Goal: Transaction & Acquisition: Purchase product/service

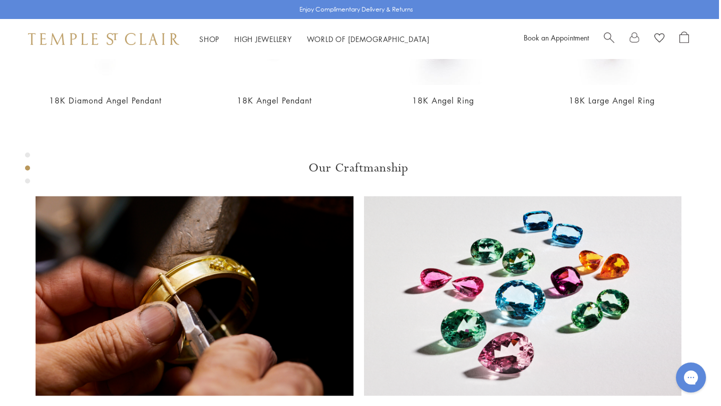
scroll to position [554, 2]
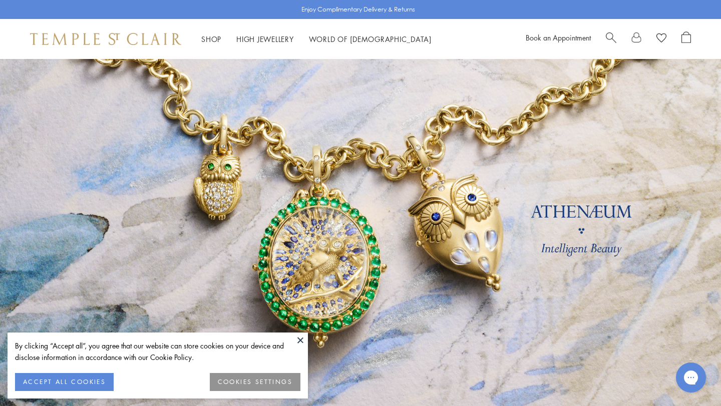
click at [609, 38] on span "Search" at bounding box center [611, 37] width 11 height 11
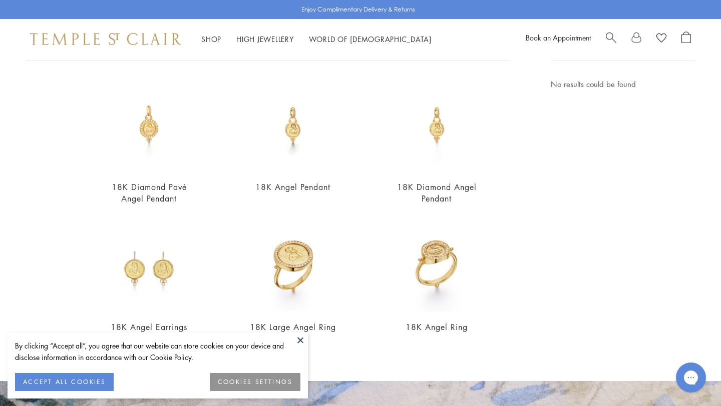
scroll to position [82, 0]
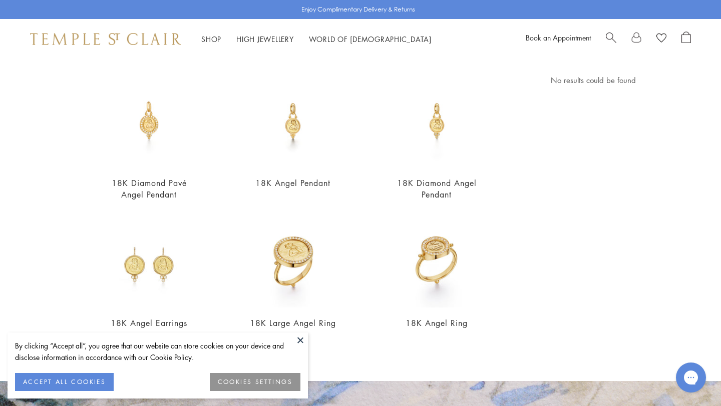
type input "******"
click at [254, 388] on button "COOKIES SETTINGS" at bounding box center [255, 382] width 91 height 18
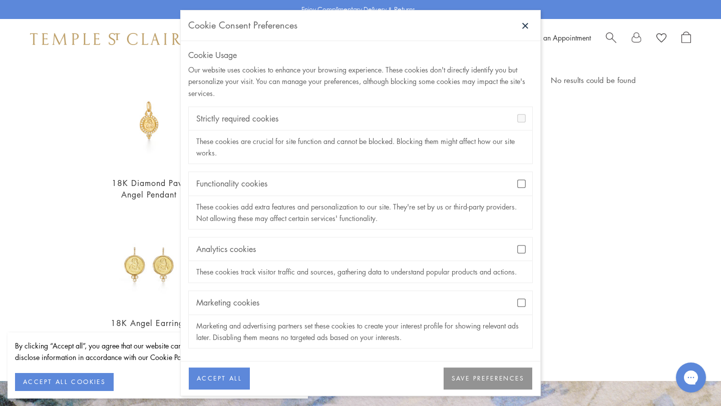
click at [489, 377] on button "SAVE PREFERENCES" at bounding box center [487, 379] width 89 height 22
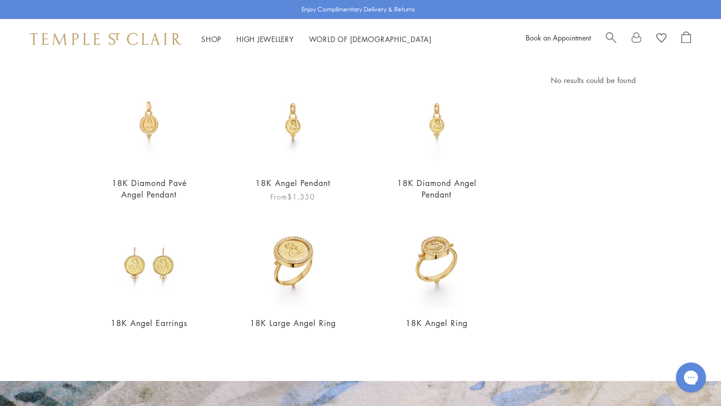
click at [292, 133] on img at bounding box center [293, 121] width 94 height 94
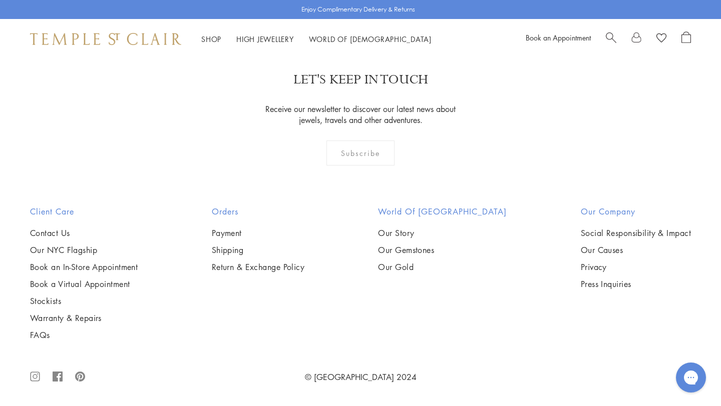
scroll to position [1097, 0]
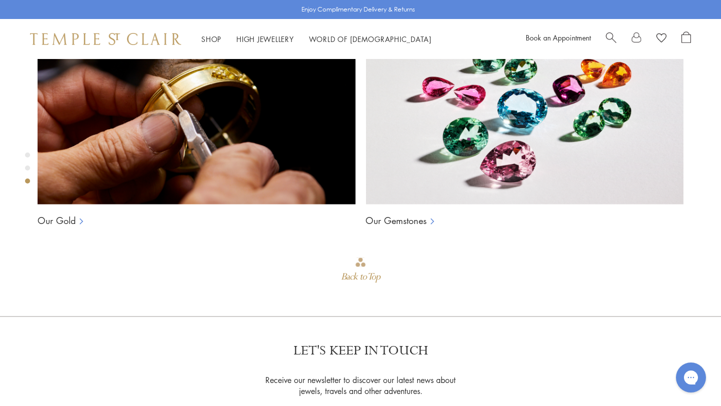
scroll to position [745, 0]
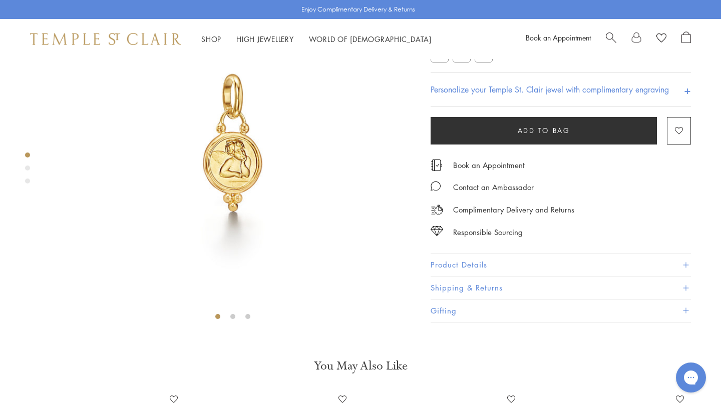
scroll to position [102, 0]
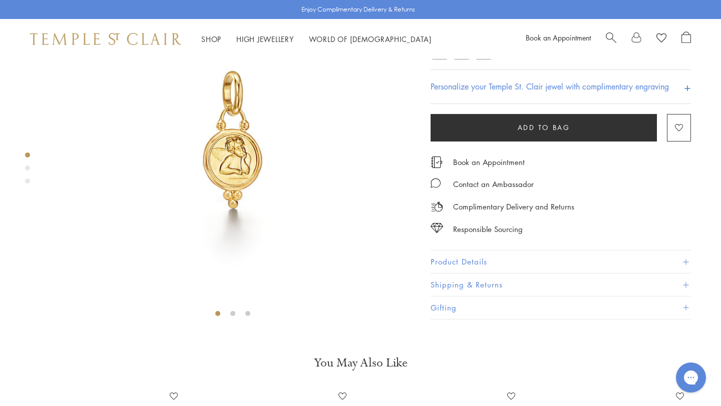
click at [455, 274] on button "Product Details" at bounding box center [560, 262] width 260 height 23
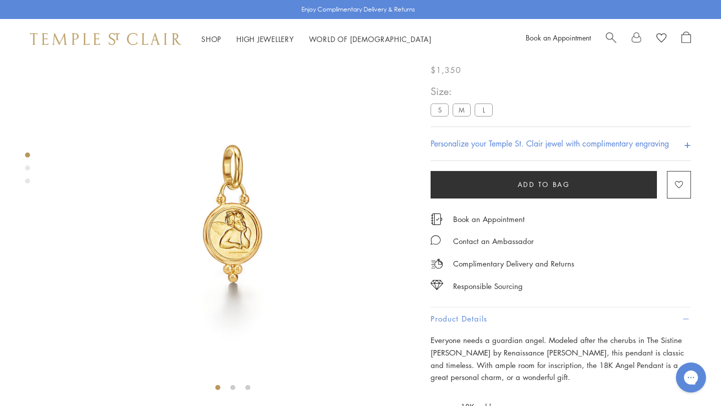
scroll to position [0, 0]
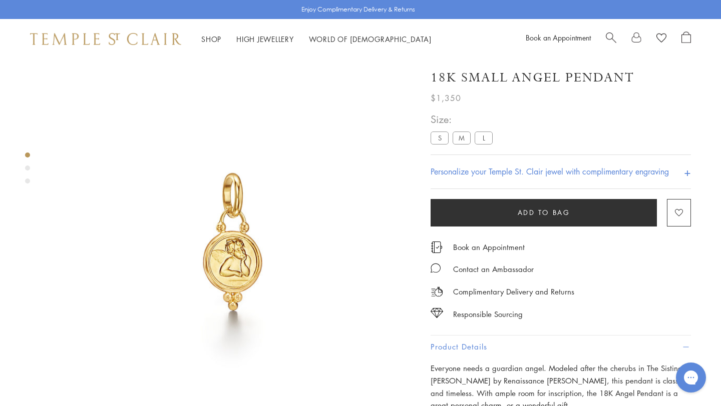
click at [459, 141] on label "M" at bounding box center [461, 138] width 18 height 13
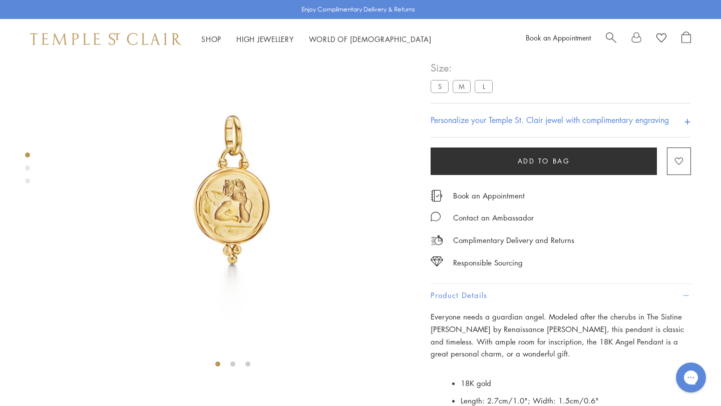
scroll to position [59, 0]
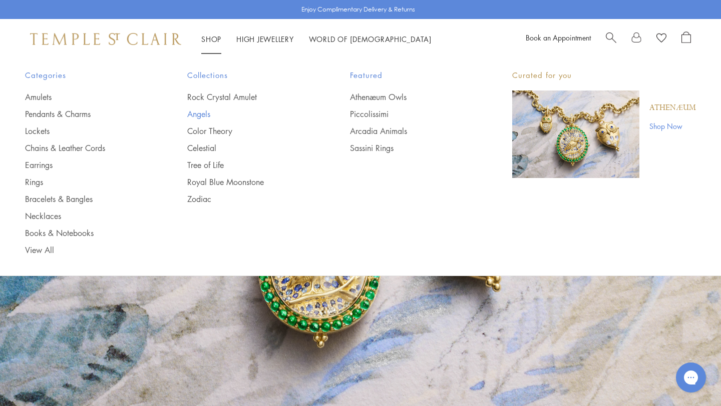
click at [205, 113] on link "Angels" at bounding box center [248, 114] width 122 height 11
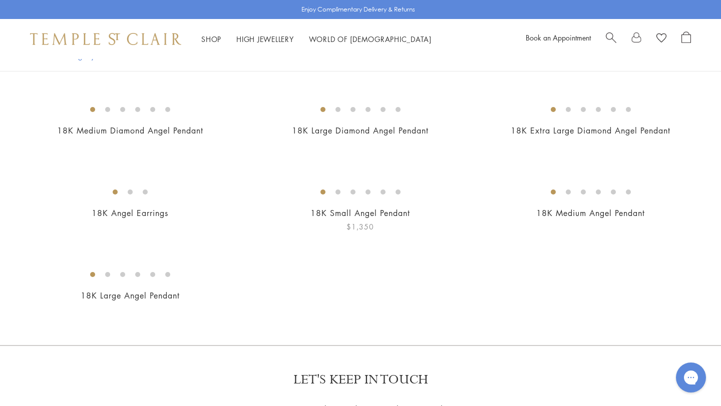
scroll to position [186, 0]
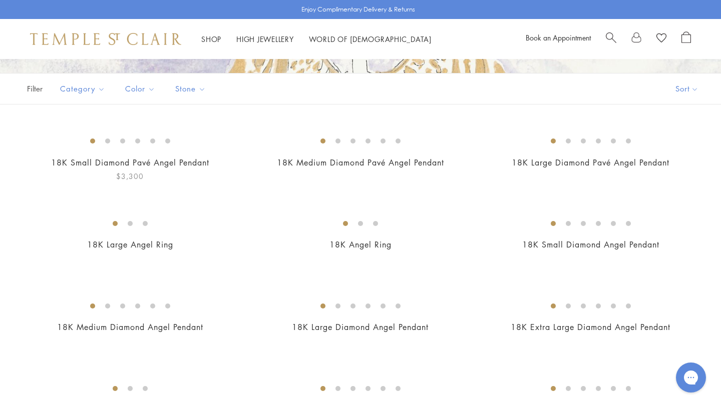
click at [0, 0] on img at bounding box center [0, 0] width 0 height 0
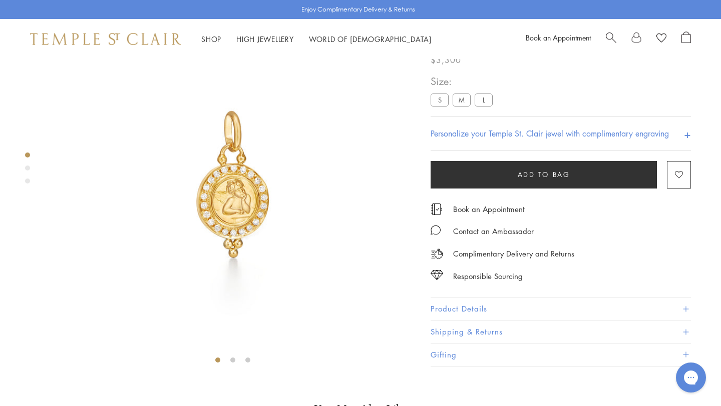
scroll to position [59, 0]
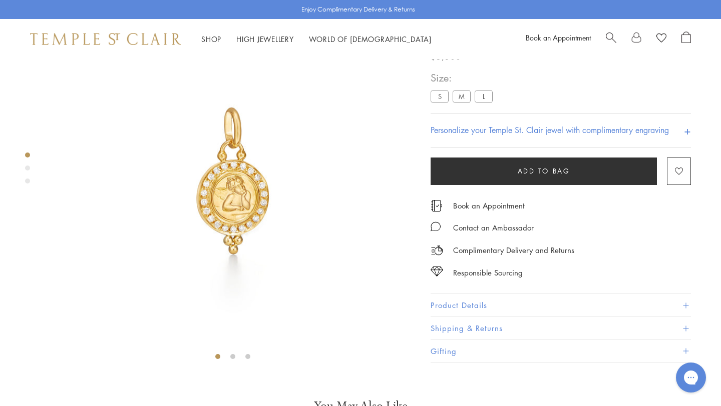
click at [468, 317] on button "Product Details" at bounding box center [560, 305] width 260 height 23
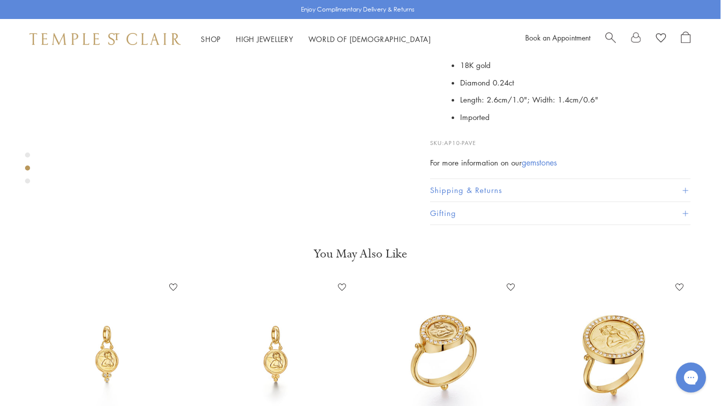
scroll to position [401, 1]
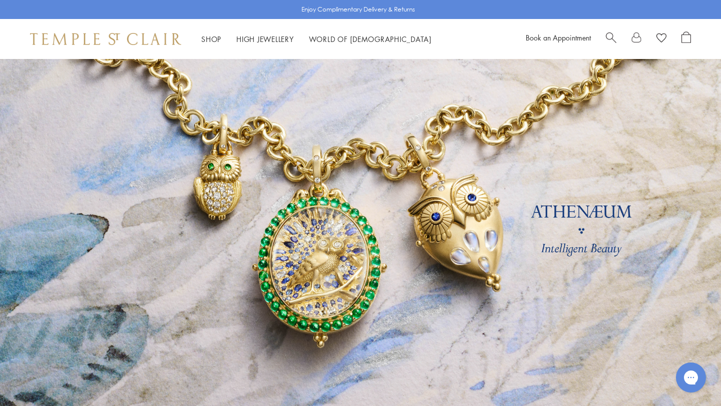
click at [609, 37] on span "Search" at bounding box center [611, 37] width 11 height 11
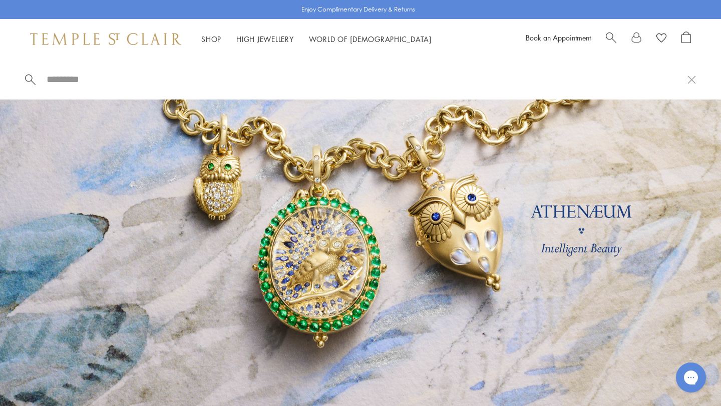
click at [78, 79] on input "search" at bounding box center [367, 80] width 642 height 12
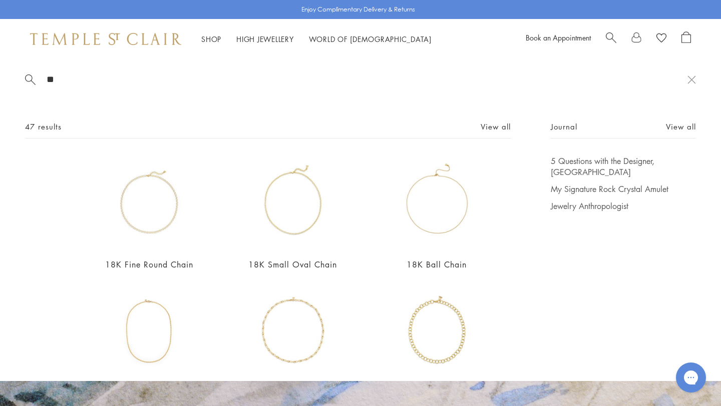
type input "*"
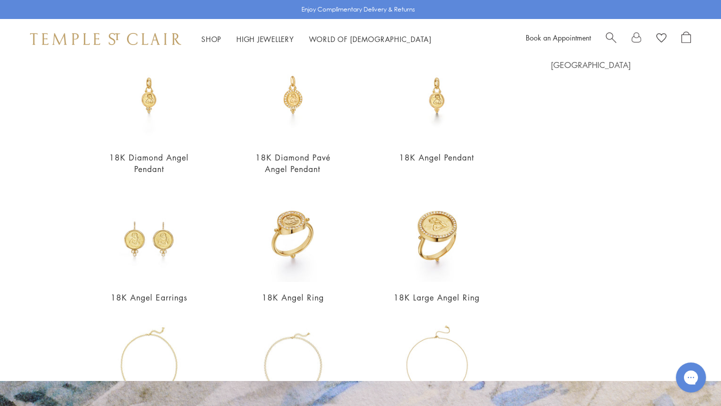
scroll to position [88, 0]
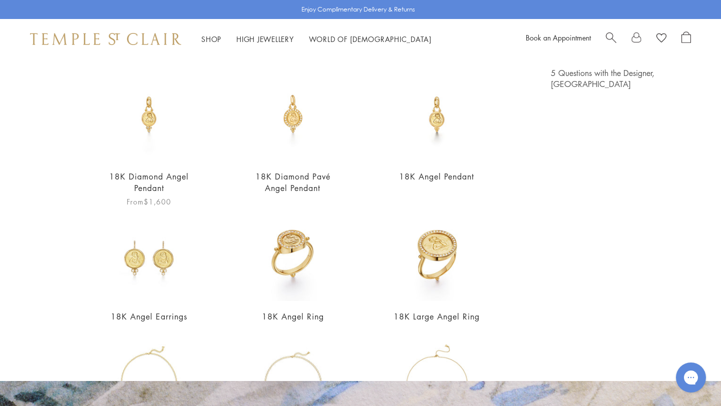
type input "******"
click at [150, 122] on img at bounding box center [149, 115] width 94 height 94
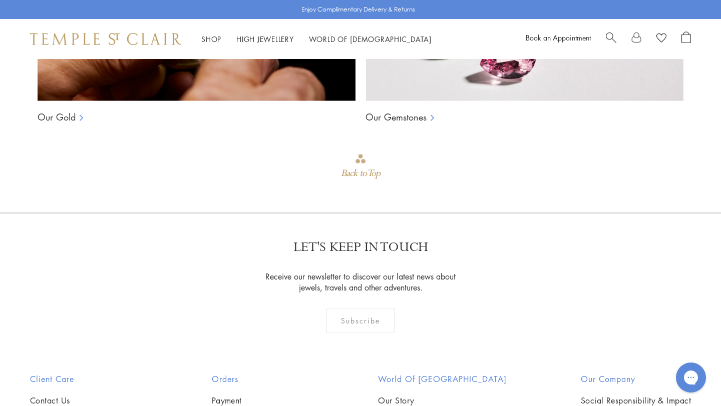
scroll to position [805, 0]
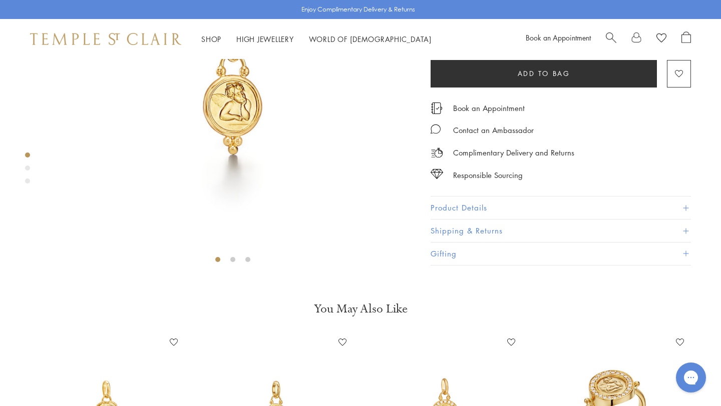
scroll to position [4, 0]
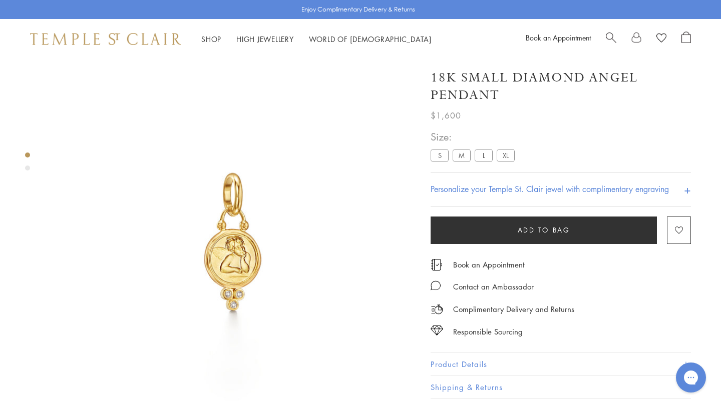
click at [461, 161] on label "M" at bounding box center [461, 155] width 18 height 13
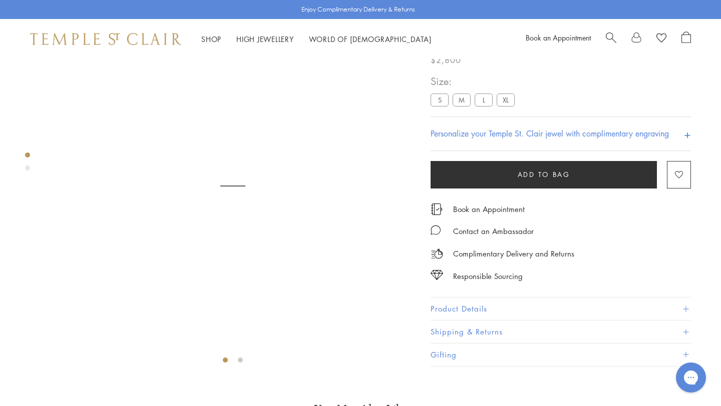
scroll to position [59, 0]
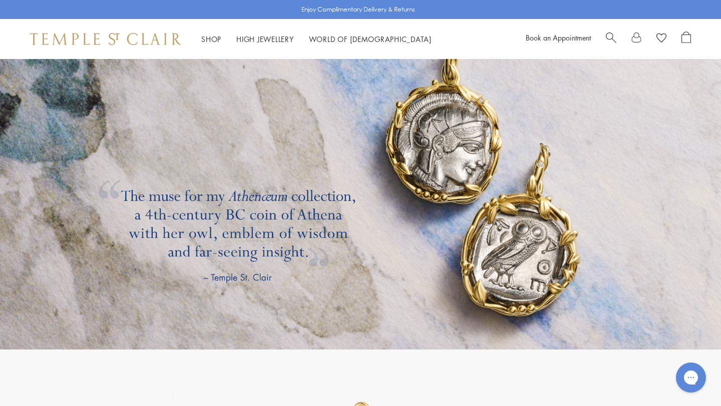
scroll to position [1634, 0]
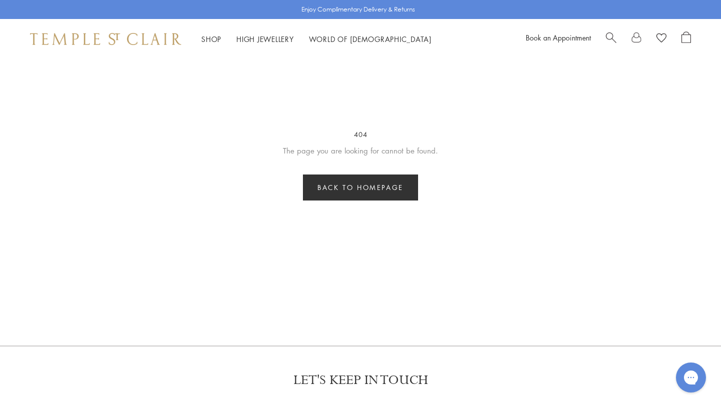
click at [387, 184] on link "Back to homepage" at bounding box center [360, 188] width 115 height 26
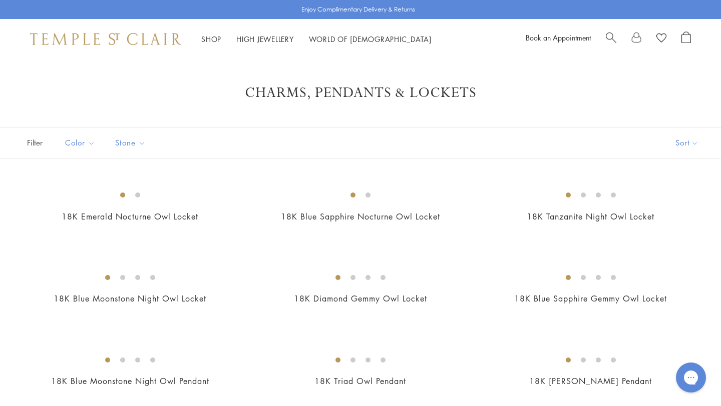
click at [609, 34] on span "Search" at bounding box center [611, 37] width 11 height 11
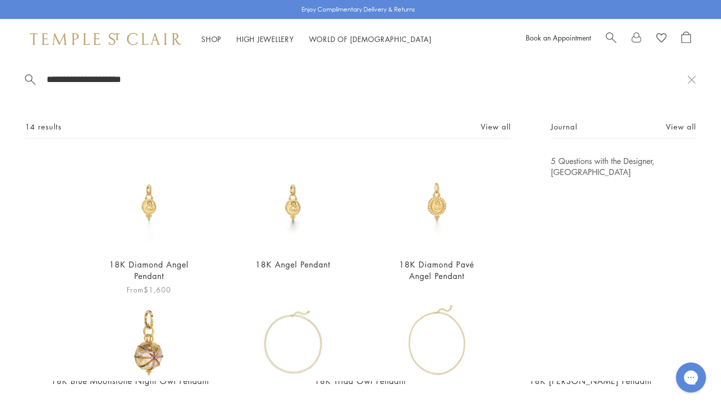
type input "**********"
click at [149, 207] on img at bounding box center [149, 203] width 94 height 94
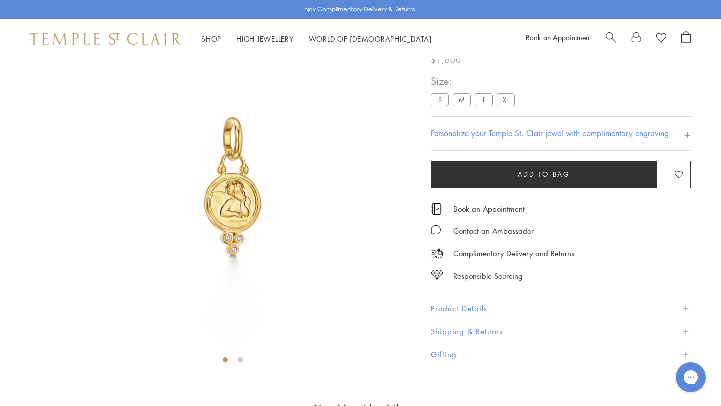
scroll to position [59, 0]
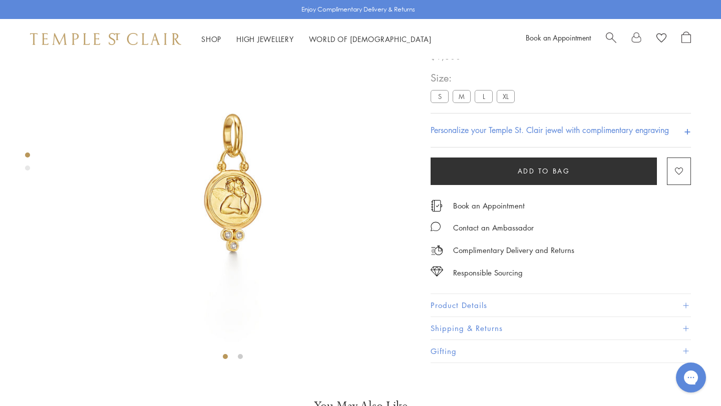
click at [461, 103] on label "M" at bounding box center [461, 96] width 18 height 13
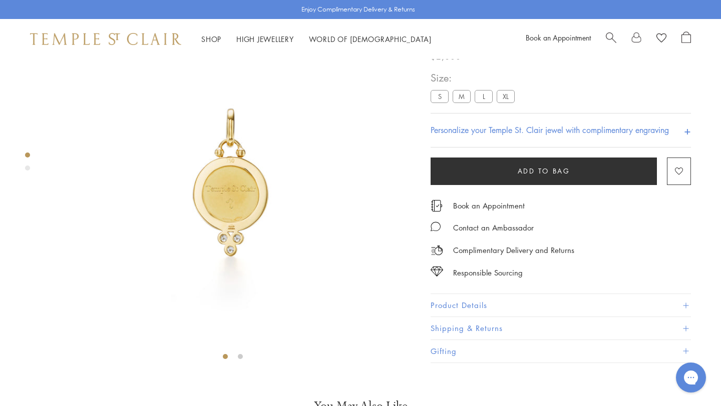
click at [442, 103] on label "S" at bounding box center [439, 96] width 18 height 13
